Goal: Information Seeking & Learning: Learn about a topic

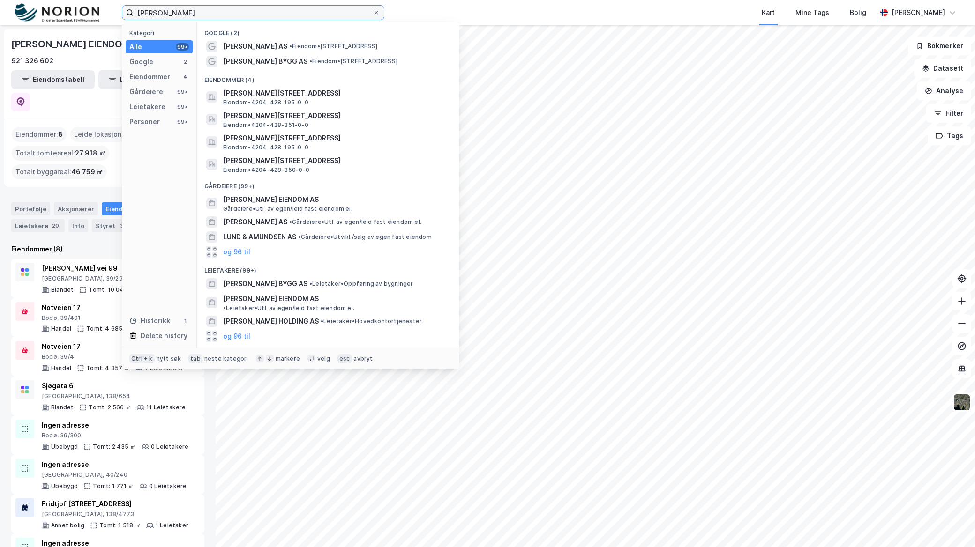
drag, startPoint x: 153, startPoint y: 11, endPoint x: 46, endPoint y: 7, distance: 107.3
click at [46, 7] on div "t amundsen Kategori Alle 99+ Google 2 Eiendommer 4 Gårdeiere 99+ Leietakere 99+…" at bounding box center [487, 12] width 975 height 25
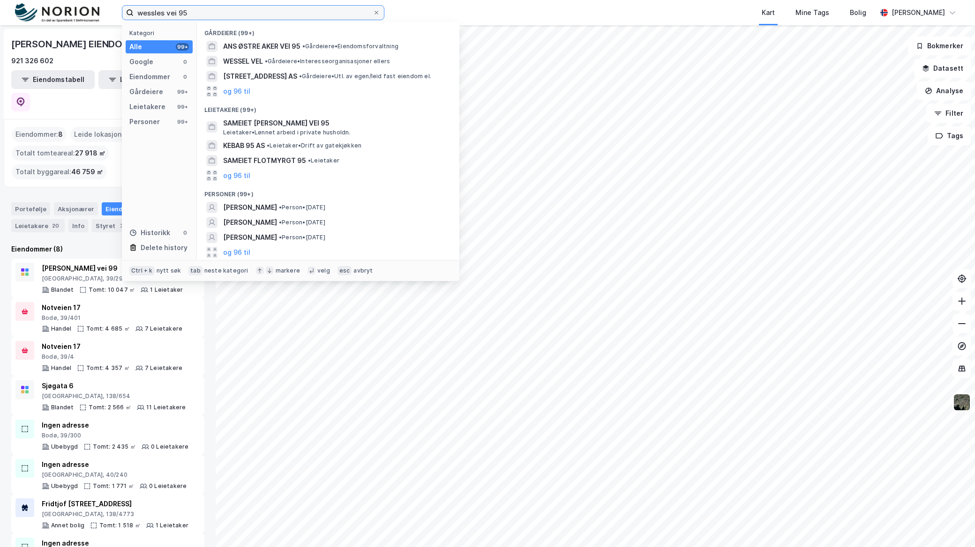
click at [170, 10] on input "wessles vei 95" at bounding box center [253, 13] width 239 height 14
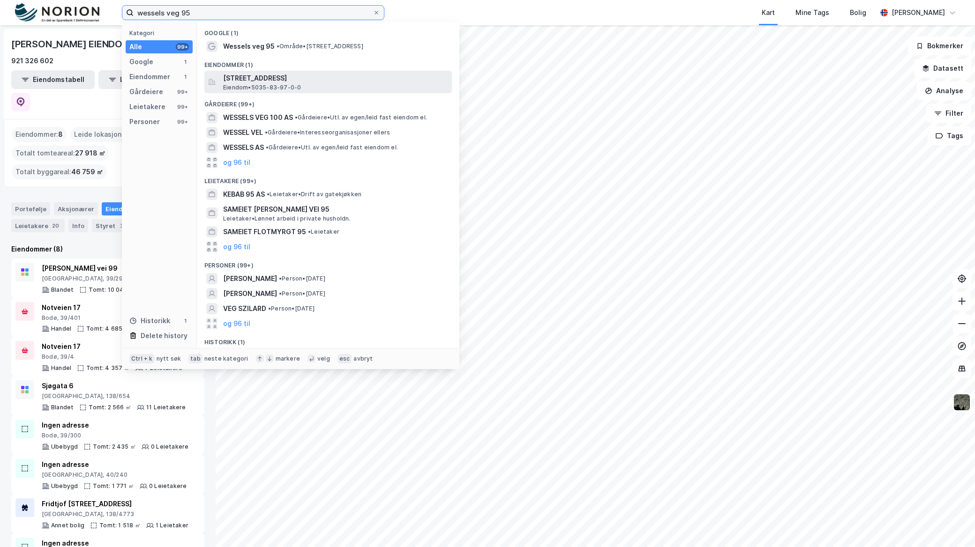
type input "wessels veg 95"
click at [313, 86] on div "[STREET_ADDRESS] • 5035-83-97-0-0" at bounding box center [336, 82] width 227 height 19
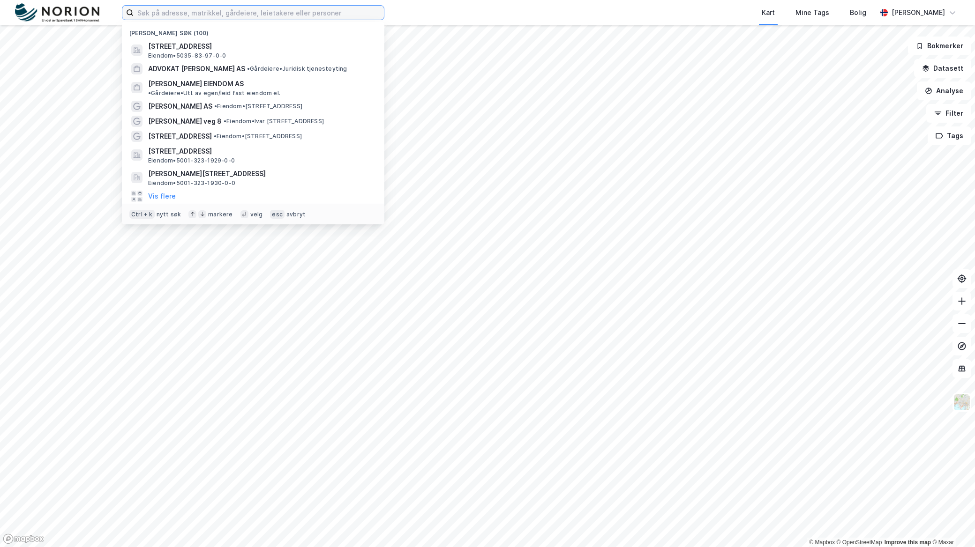
click at [186, 12] on input at bounding box center [259, 13] width 250 height 14
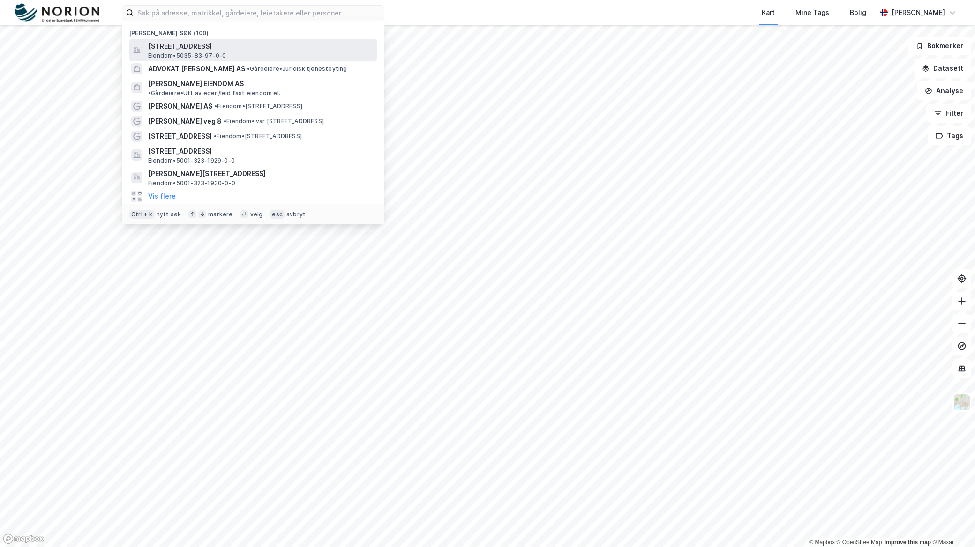
click at [211, 52] on span "Eiendom • 5035-83-97-0-0" at bounding box center [187, 55] width 78 height 7
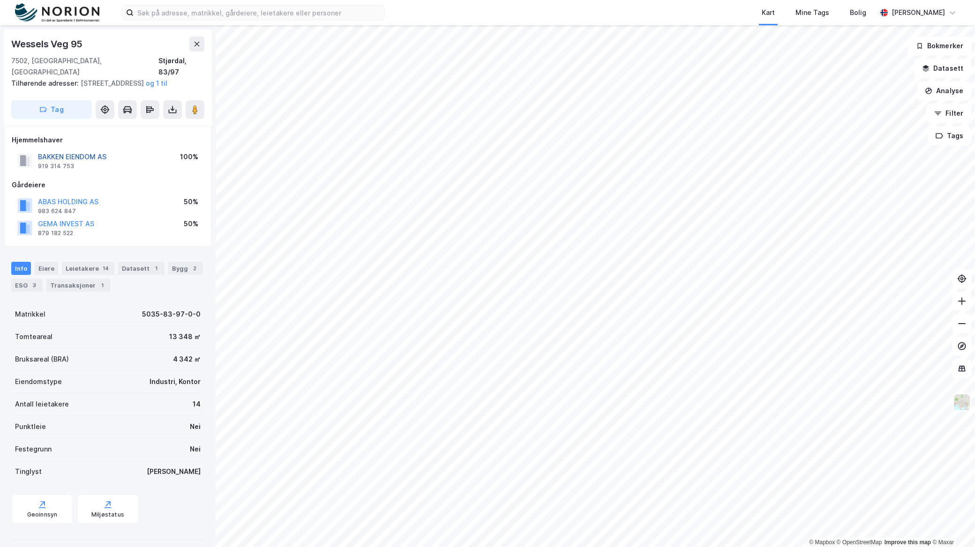
click at [0, 0] on button "BAKKEN EIENDOM AS" at bounding box center [0, 0] width 0 height 0
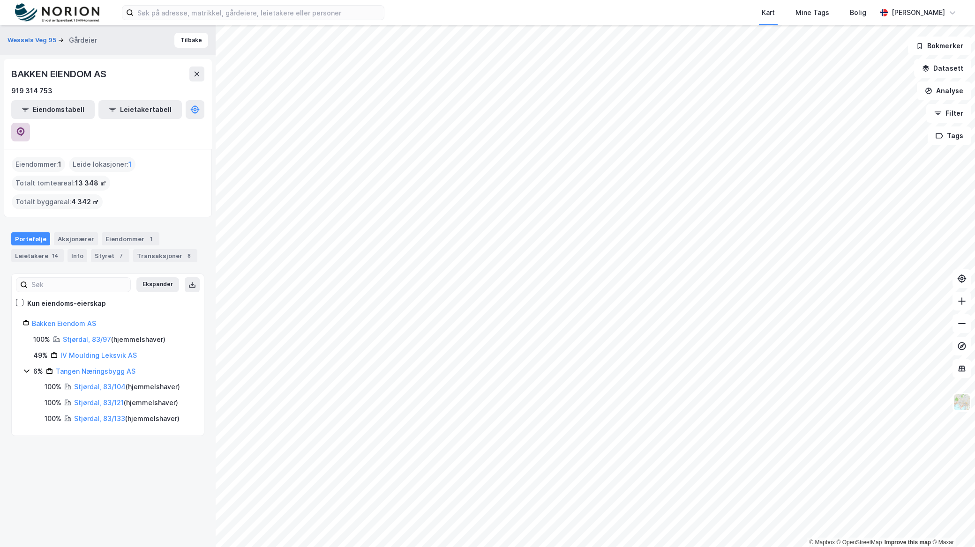
click at [25, 127] on icon at bounding box center [20, 131] width 9 height 9
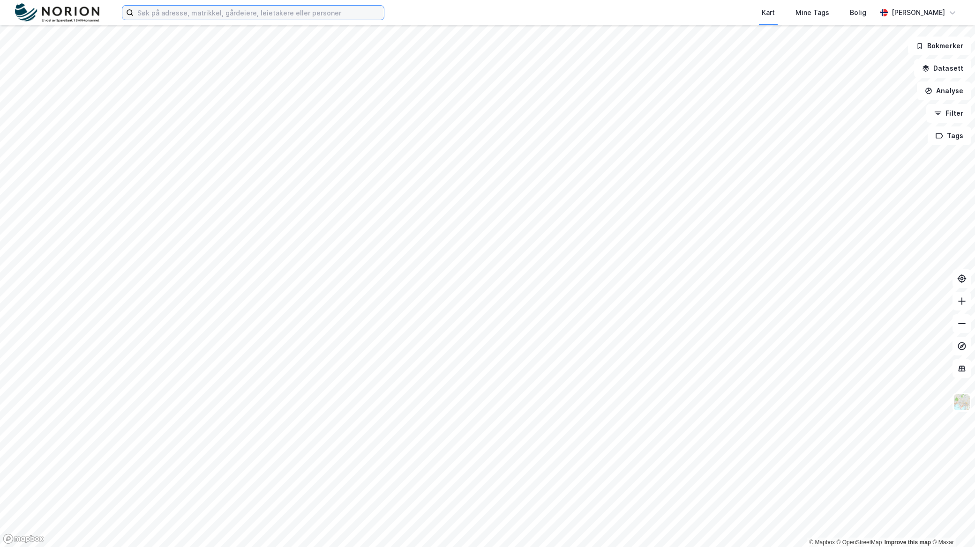
click at [278, 8] on input at bounding box center [259, 13] width 250 height 14
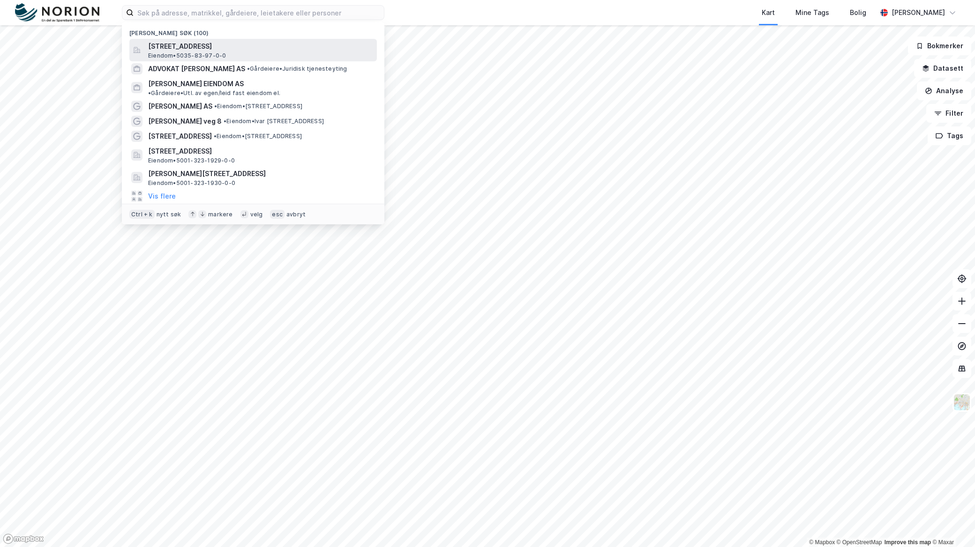
click at [254, 49] on span "[STREET_ADDRESS]" at bounding box center [260, 46] width 225 height 11
